Goal: Task Accomplishment & Management: Use online tool/utility

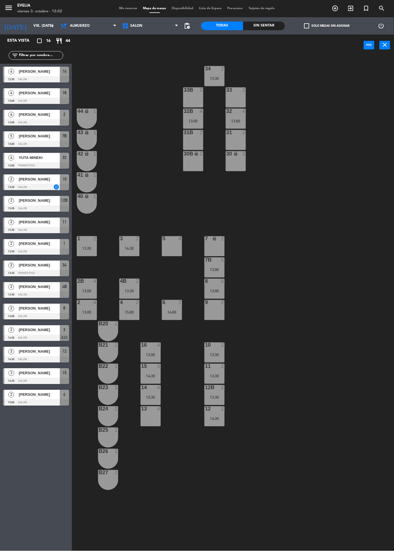
click at [119, 8] on span "Mis reservas" at bounding box center [128, 8] width 24 height 3
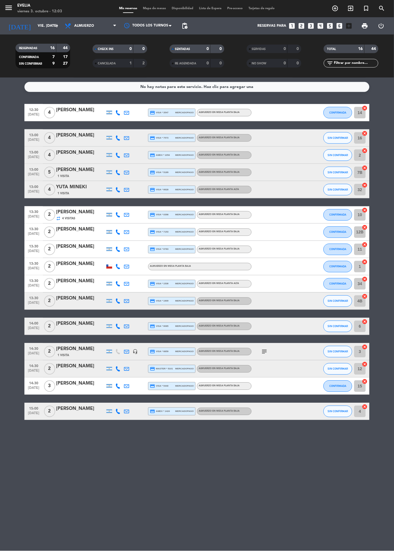
click at [153, 8] on span "Mapa de mesas" at bounding box center [154, 8] width 29 height 3
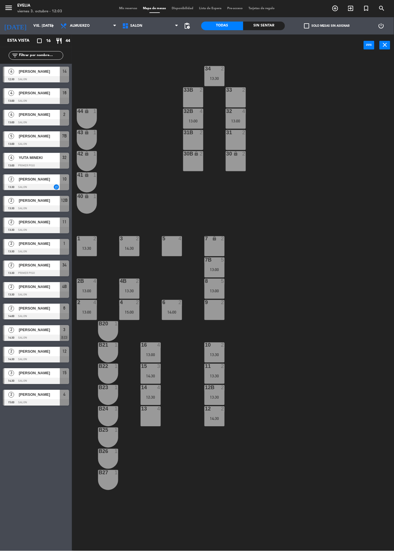
click at [162, 410] on div "4" at bounding box center [160, 408] width 9 height 5
click at [162, 482] on div "34 2 13:30 33B 2 33 2 44 lock 1 32B 4 13:00 32 4 13:00 43 lock 1 31B 2 31 2 42 …" at bounding box center [235, 303] width 318 height 495
click at [171, 239] on div at bounding box center [171, 238] width 9 height 5
click at [130, 153] on div "34 2 13:30 33B 2 33 2 44 lock 1 32B 4 13:00 32 4 13:00 43 lock 1 31B 2 31 2 42 …" at bounding box center [235, 303] width 318 height 495
click at [172, 227] on div "34 2 13:30 33B 2 33 2 44 lock 1 32B 4 13:00 32 4 13:00 43 lock 1 31B 2 31 2 42 …" at bounding box center [235, 303] width 318 height 495
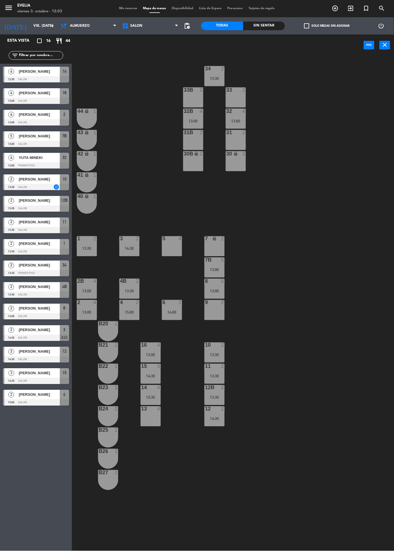
click at [180, 239] on div "4" at bounding box center [180, 238] width 3 height 5
click at [183, 45] on button "WALK IN" at bounding box center [181, 44] width 34 height 11
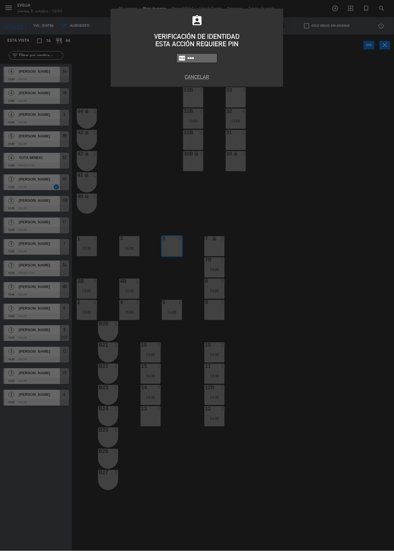
type input "6389"
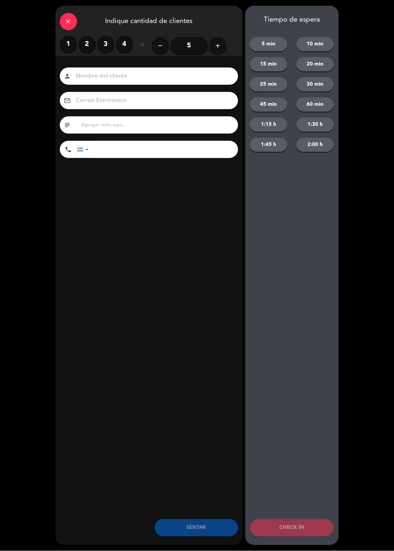
click at [112, 38] on label "3" at bounding box center [105, 44] width 17 height 17
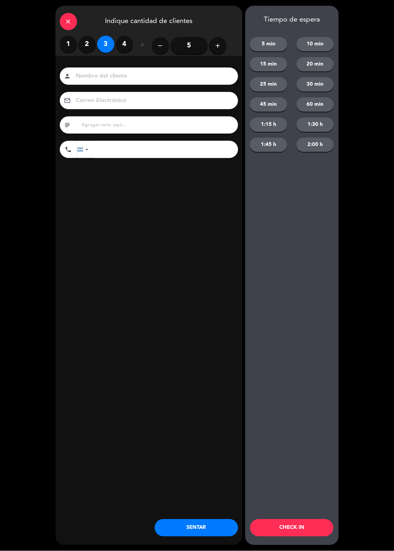
click at [302, 527] on button "CHECK IN" at bounding box center [291, 527] width 83 height 17
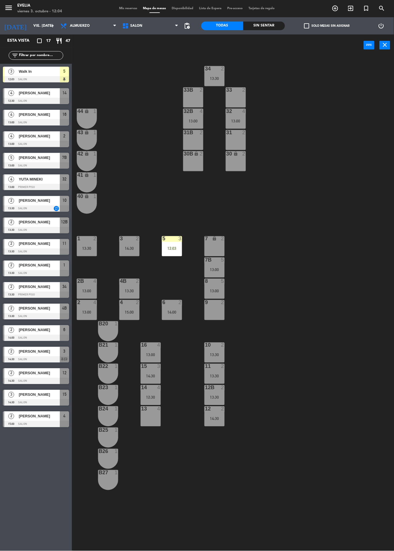
click at [220, 74] on div "34 2 13:30" at bounding box center [214, 76] width 20 height 20
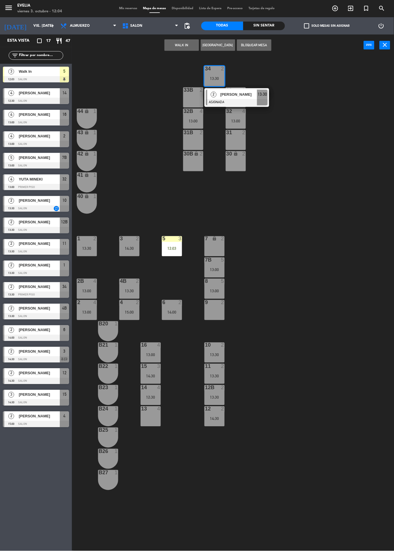
click at [261, 93] on span "13:30" at bounding box center [262, 94] width 9 height 7
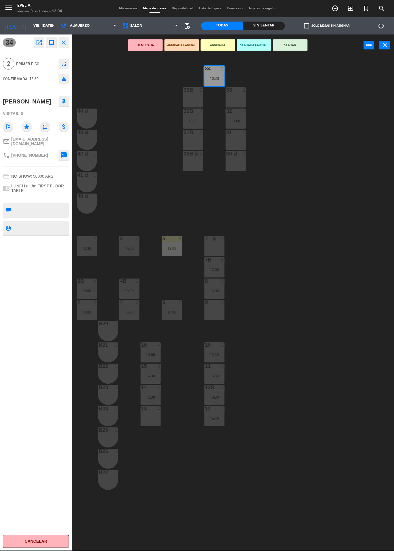
click at [212, 315] on div "9 2" at bounding box center [214, 310] width 20 height 20
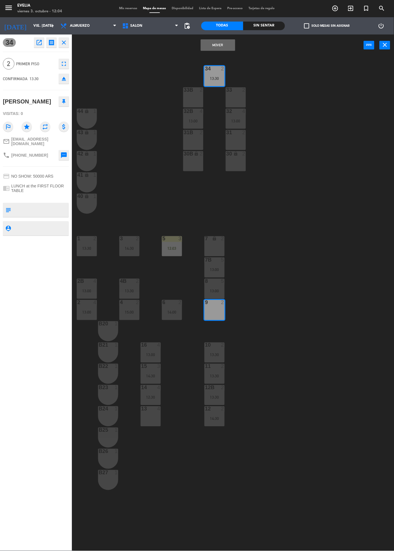
click at [216, 44] on button "Mover" at bounding box center [218, 44] width 34 height 11
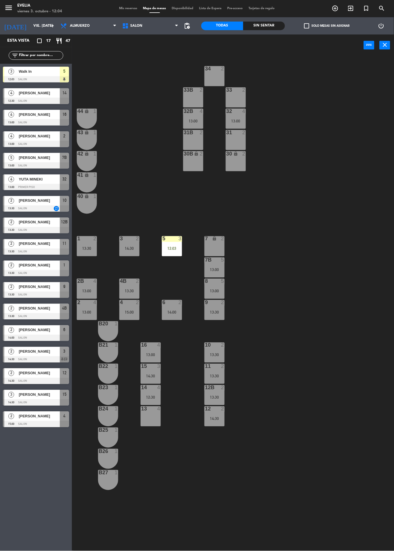
click at [310, 139] on div "34 2 33B 2 33 2 44 lock 1 32B 4 13:00 32 4 13:00 43 lock 1 31B 2 31 2 42 lock 1…" at bounding box center [235, 303] width 318 height 495
click at [238, 117] on div "32 4 13:00" at bounding box center [236, 119] width 20 height 20
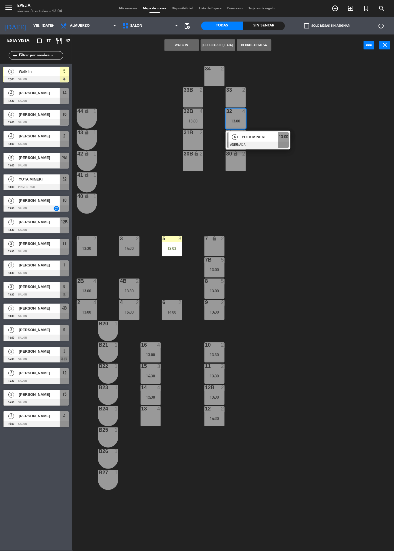
click at [265, 137] on span "YUTA MINEKI" at bounding box center [259, 137] width 37 height 6
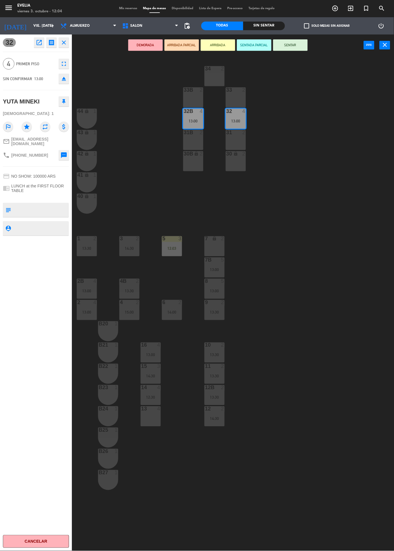
click at [144, 421] on div "13 4" at bounding box center [151, 416] width 20 height 20
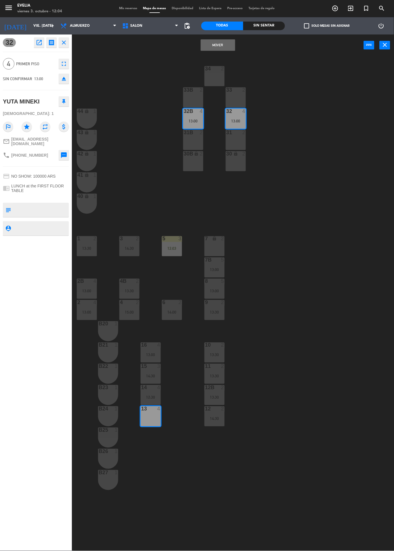
click at [212, 49] on button "Mover" at bounding box center [218, 44] width 34 height 11
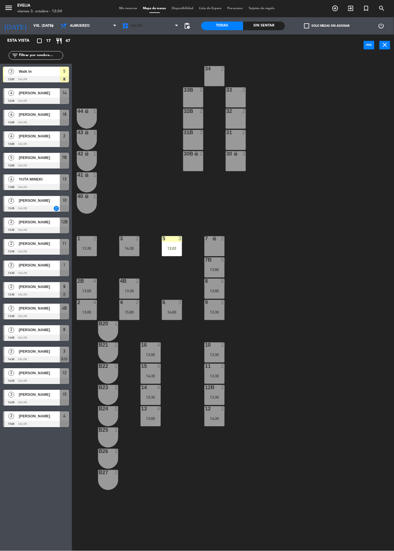
click at [149, 25] on span "SALON" at bounding box center [150, 26] width 62 height 13
click at [137, 151] on div "34 2 33B 2 33 2 44 lock 1 32B 2 32 2 43 lock 1 31B 2 31 2 42 lock 1 30B lock 2 …" at bounding box center [235, 303] width 318 height 495
click at [188, 26] on span "pending_actions" at bounding box center [186, 25] width 7 height 7
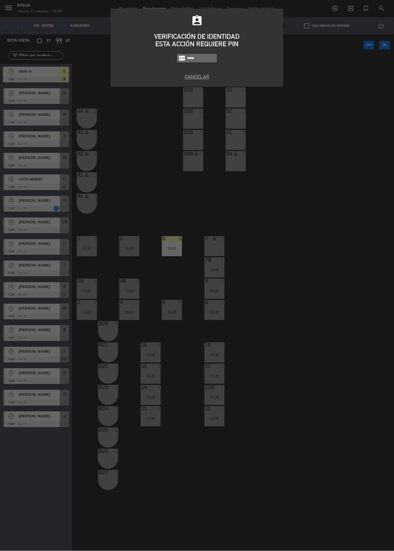
type input "6389"
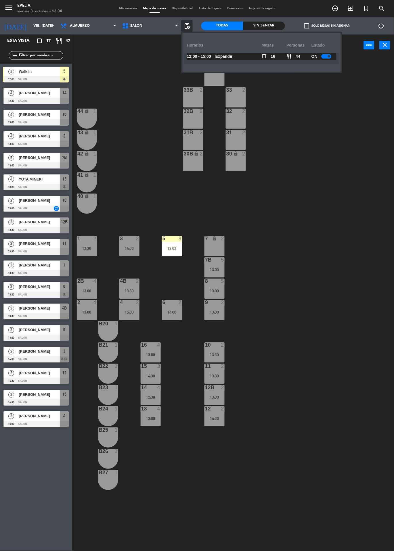
click at [322, 56] on div at bounding box center [326, 56] width 10 height 4
click at [312, 139] on div "34 2 33B 2 33 2 44 lock 1 32B 2 32 2 43 lock 1 31B 2 31 2 42 lock 1 30B lock 2 …" at bounding box center [235, 303] width 318 height 495
